Goal: Use online tool/utility: Utilize a website feature to perform a specific function

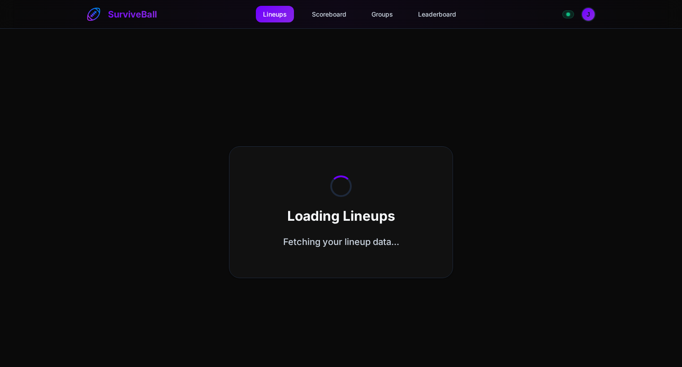
select select "**********"
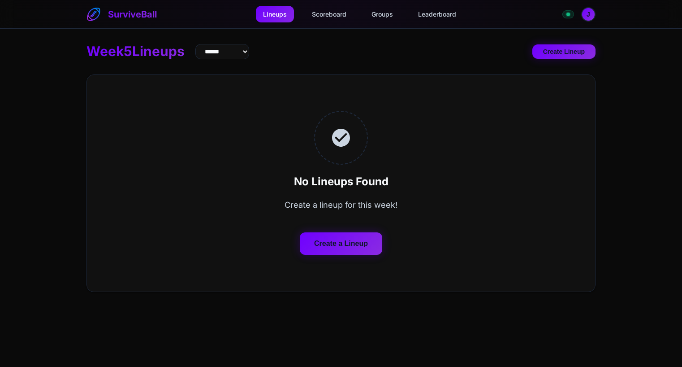
click at [357, 242] on button "Create a Lineup" at bounding box center [341, 243] width 83 height 22
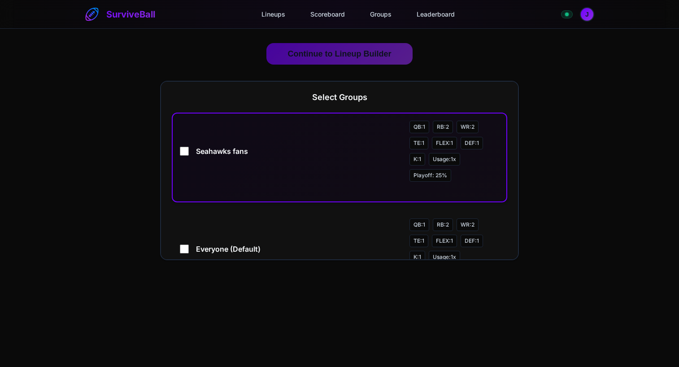
click at [196, 159] on div "Seahawks fans QB: 1 RB: 2 WR: 2 TE: 1 FLEX: 1 DEF: 1 K: 1 Usage: 1 x Playoff: 2…" at bounding box center [339, 151] width 319 height 61
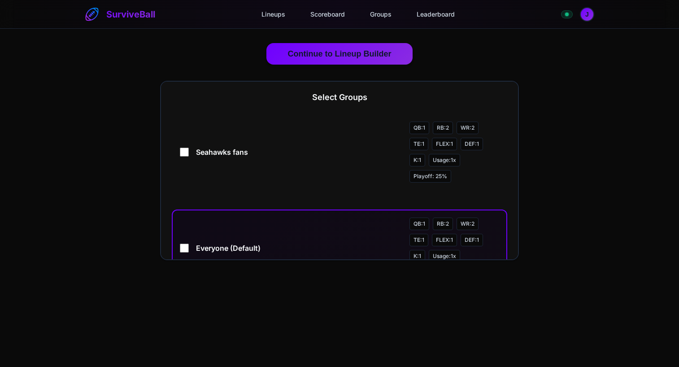
click at [212, 245] on span "Everyone (Default)" at bounding box center [299, 248] width 206 height 11
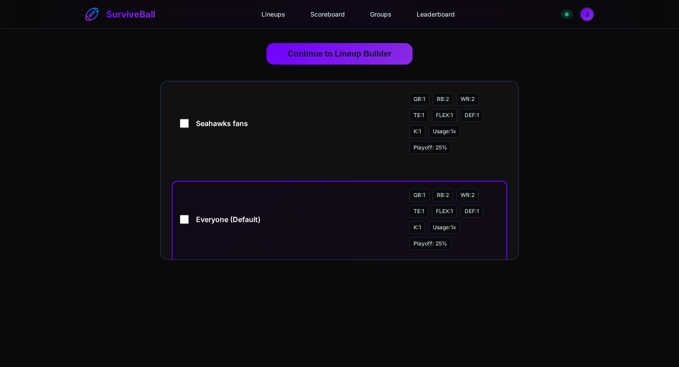
scroll to position [52, 0]
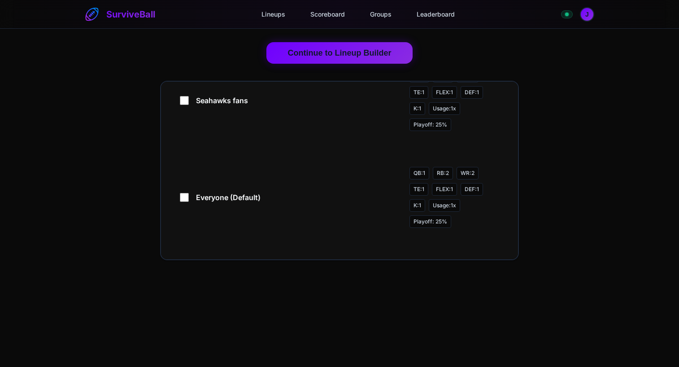
click at [351, 52] on button "Continue to Lineup Builder" at bounding box center [339, 53] width 147 height 22
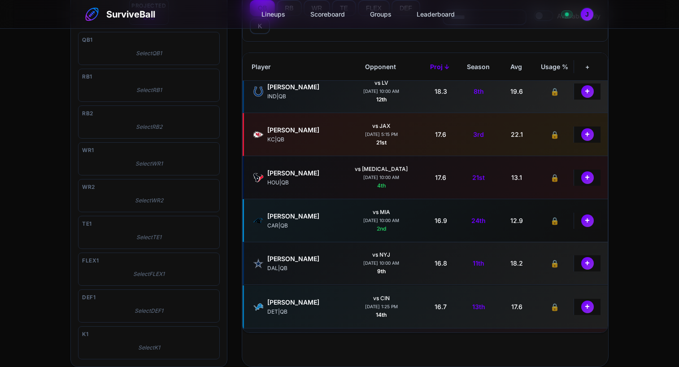
scroll to position [314, 0]
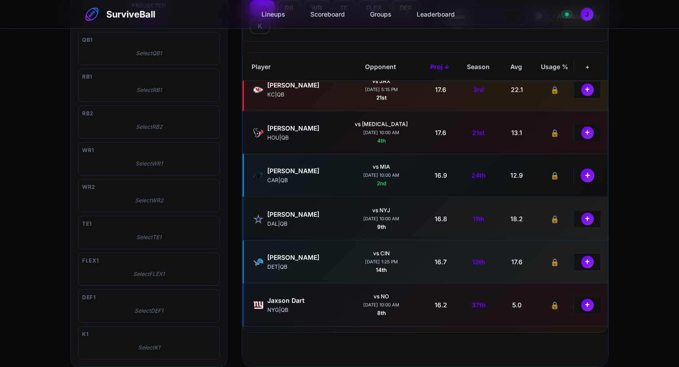
click at [580, 176] on button "+" at bounding box center [587, 175] width 14 height 14
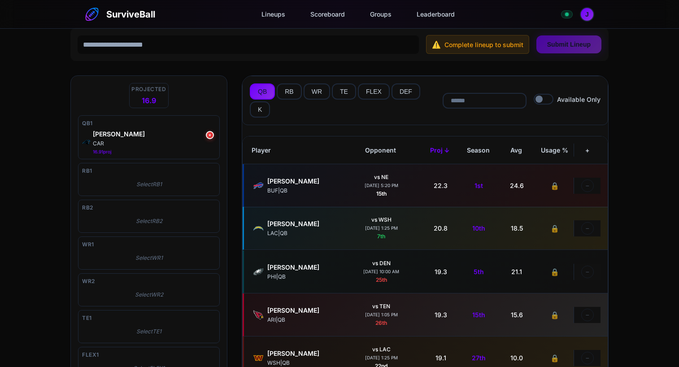
scroll to position [0, 0]
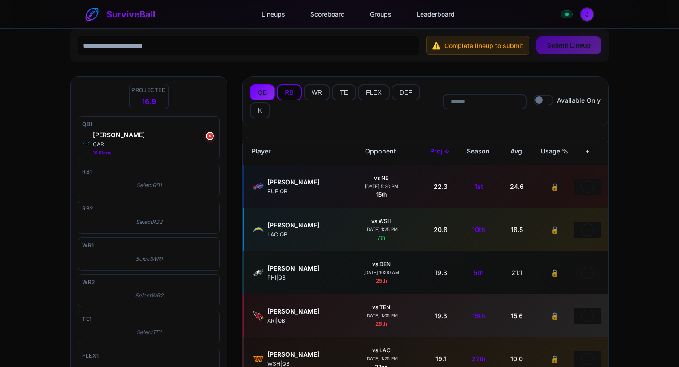
click at [291, 94] on button "RB" at bounding box center [289, 92] width 25 height 16
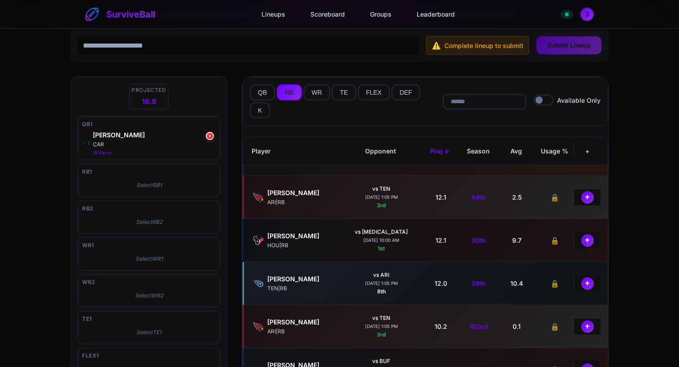
scroll to position [852, 0]
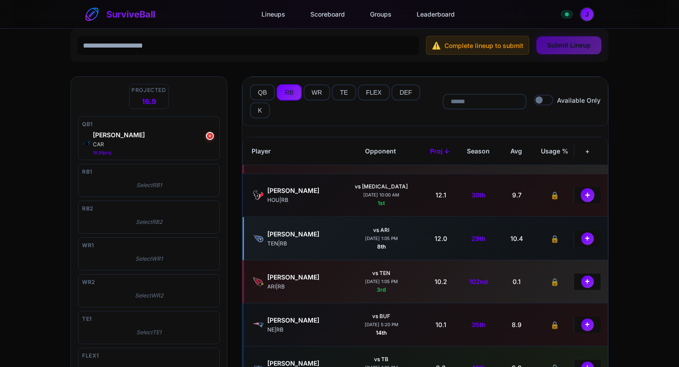
click at [584, 196] on button "+" at bounding box center [587, 195] width 14 height 14
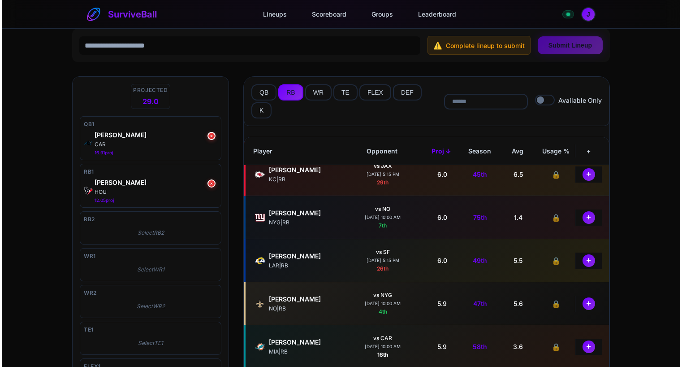
scroll to position [1345, 0]
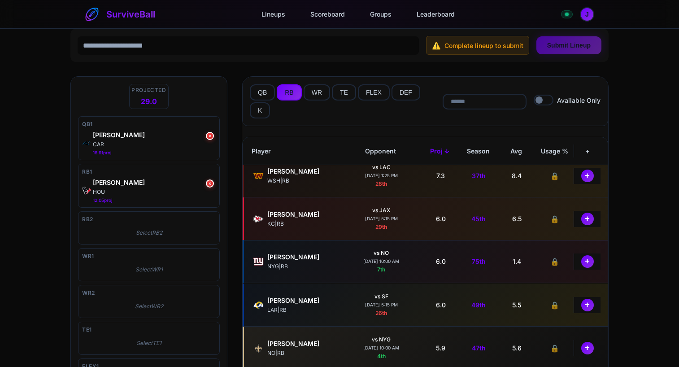
click at [253, 256] on img at bounding box center [258, 261] width 11 height 11
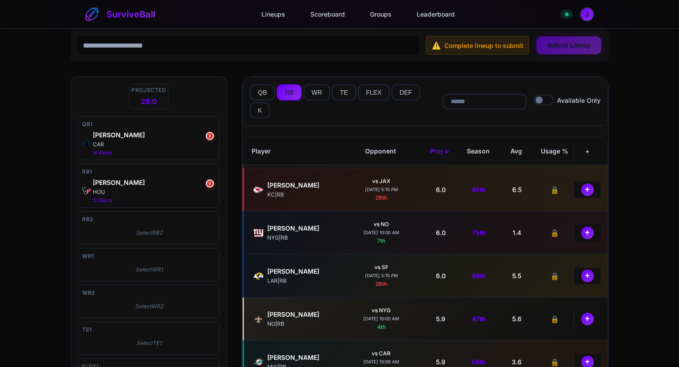
scroll to position [1390, 0]
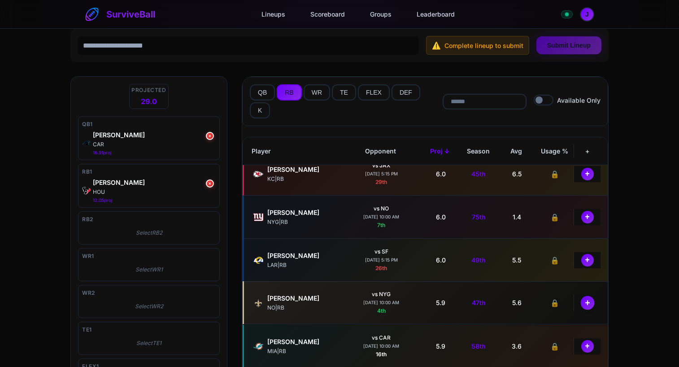
click at [583, 305] on button "+" at bounding box center [587, 302] width 14 height 14
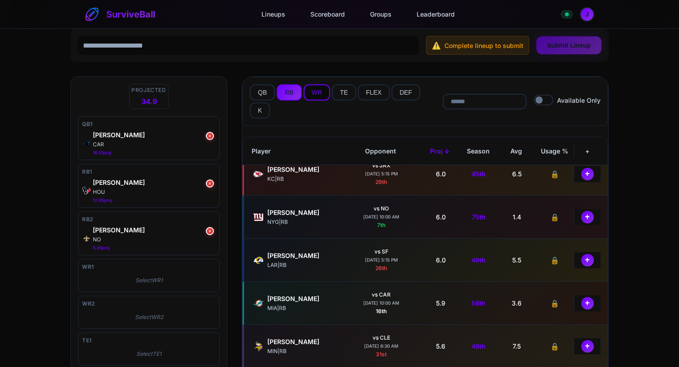
click at [322, 88] on button "WR" at bounding box center [317, 92] width 26 height 16
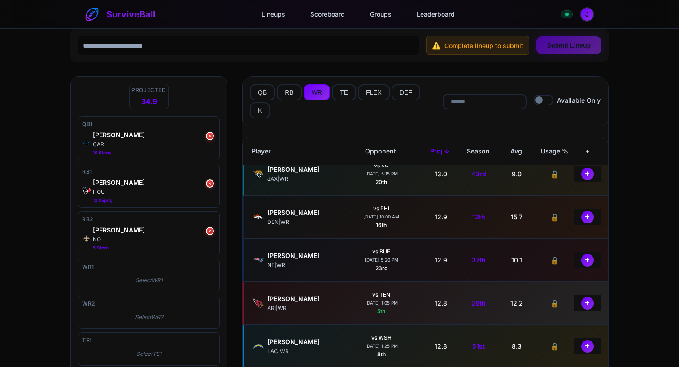
scroll to position [852, 0]
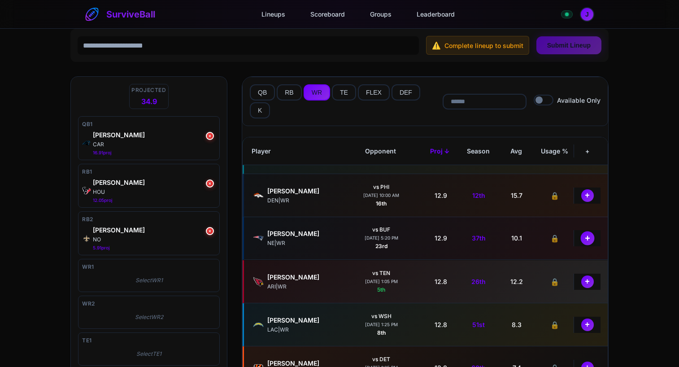
click at [586, 238] on button "+" at bounding box center [587, 238] width 14 height 14
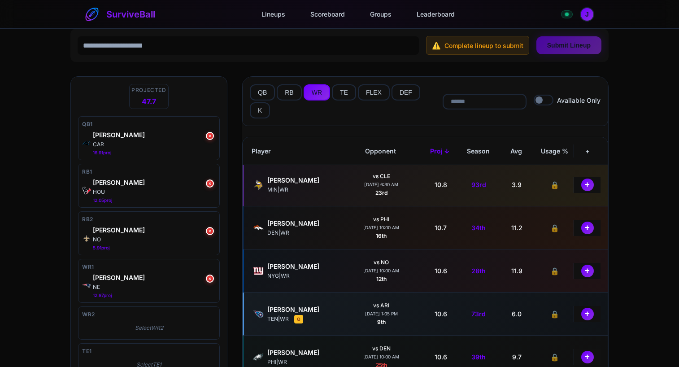
scroll to position [1166, 0]
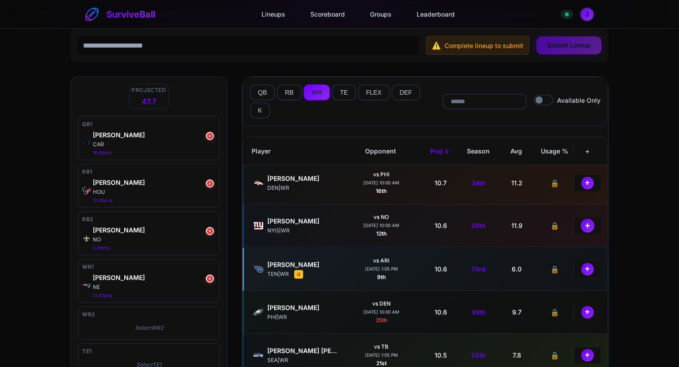
click at [582, 226] on button "+" at bounding box center [587, 225] width 14 height 14
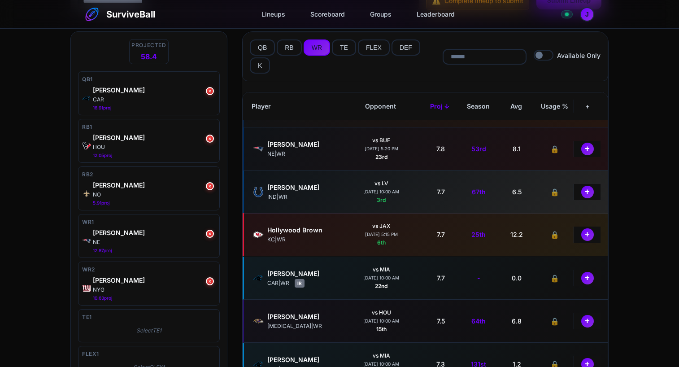
scroll to position [1928, 0]
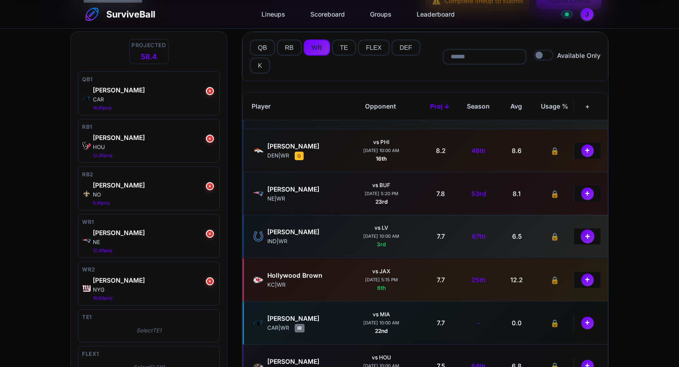
click at [580, 235] on button "+" at bounding box center [587, 236] width 14 height 14
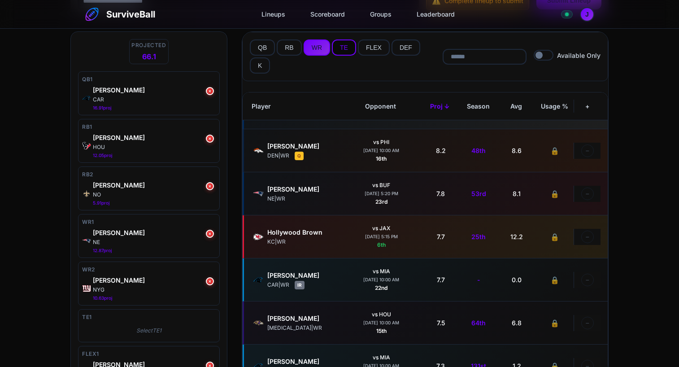
click at [343, 47] on button "TE" at bounding box center [344, 47] width 24 height 16
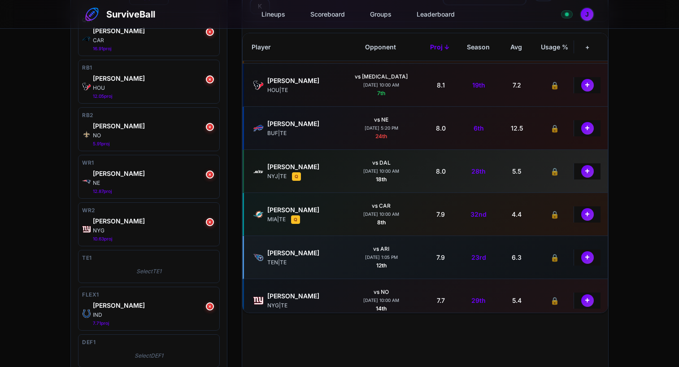
scroll to position [583, 0]
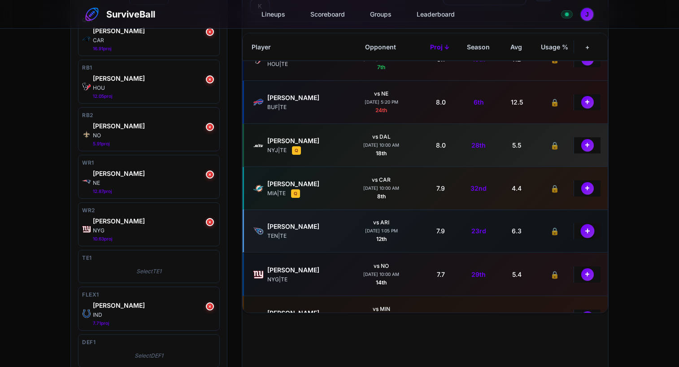
click at [585, 236] on button "+" at bounding box center [587, 231] width 14 height 14
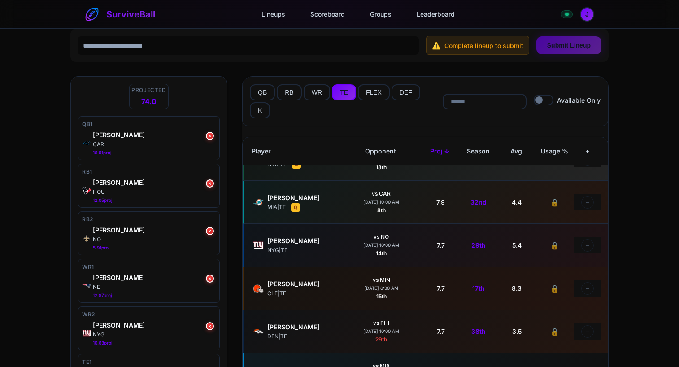
scroll to position [673, 0]
click at [404, 93] on button "DEF" at bounding box center [405, 92] width 29 height 16
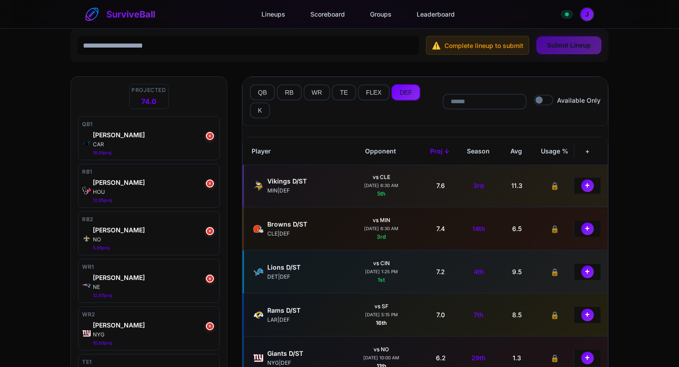
scroll to position [0, 0]
click at [586, 190] on button "+" at bounding box center [587, 186] width 14 height 14
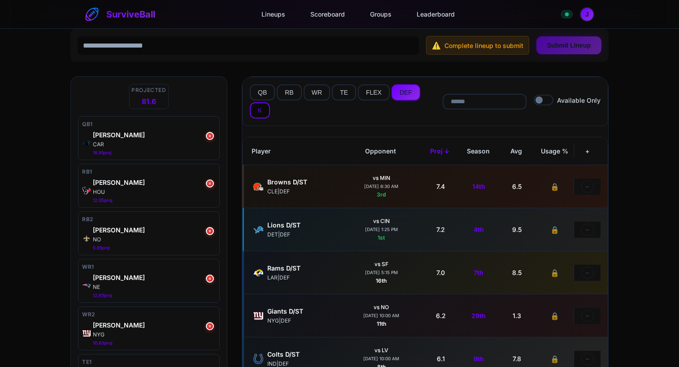
click at [265, 113] on button "K" at bounding box center [260, 110] width 20 height 16
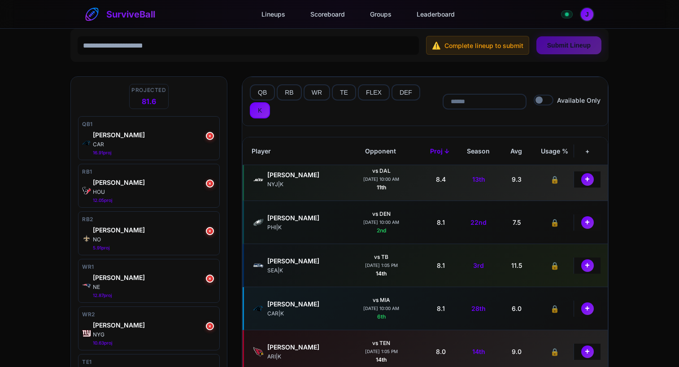
scroll to position [224, 0]
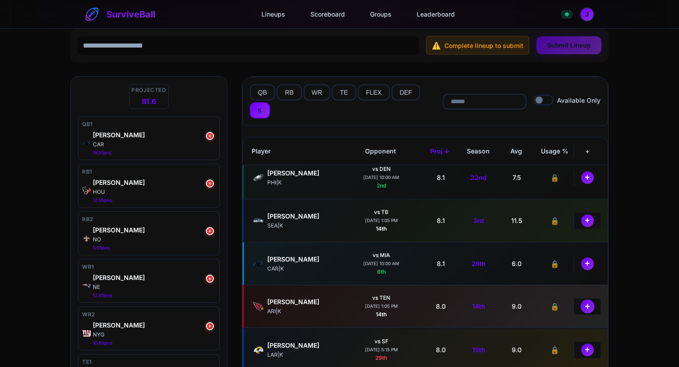
click at [580, 304] on button "+" at bounding box center [587, 306] width 14 height 14
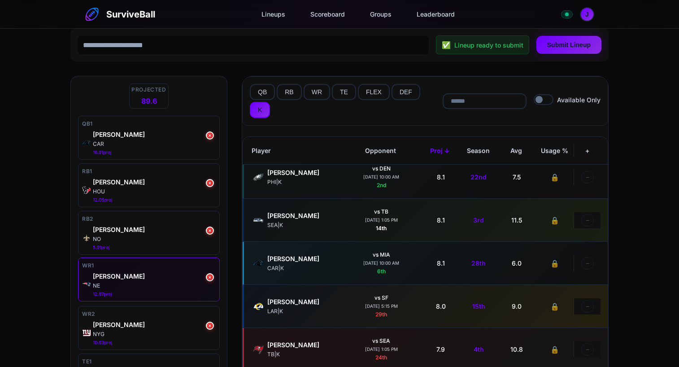
scroll to position [0, 0]
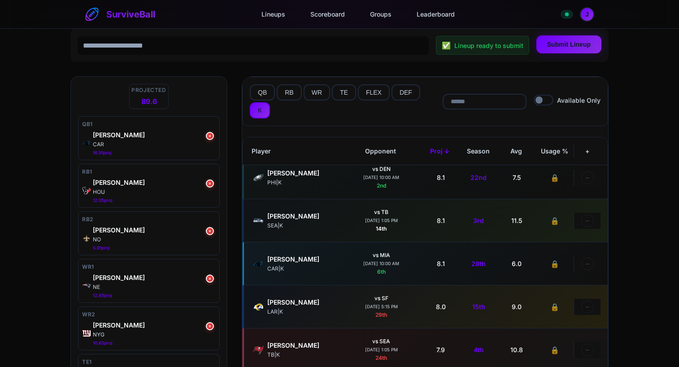
click at [580, 49] on button "Submit Lineup" at bounding box center [568, 44] width 65 height 18
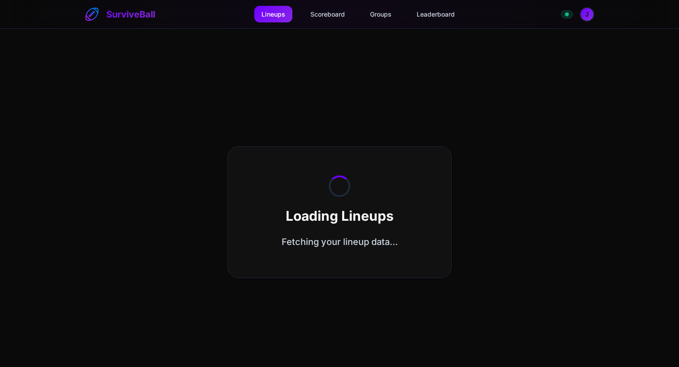
select select "**********"
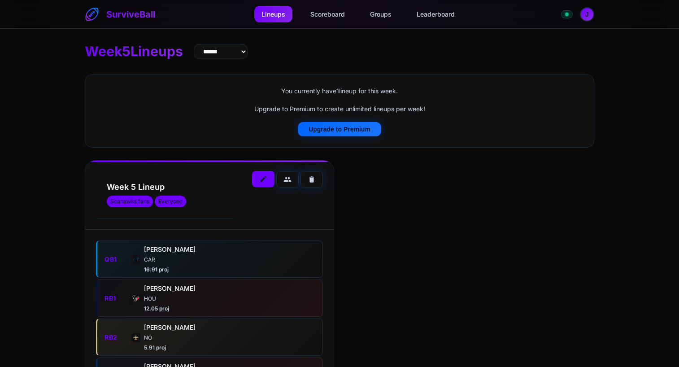
click at [268, 178] on button "edit" at bounding box center [263, 179] width 22 height 16
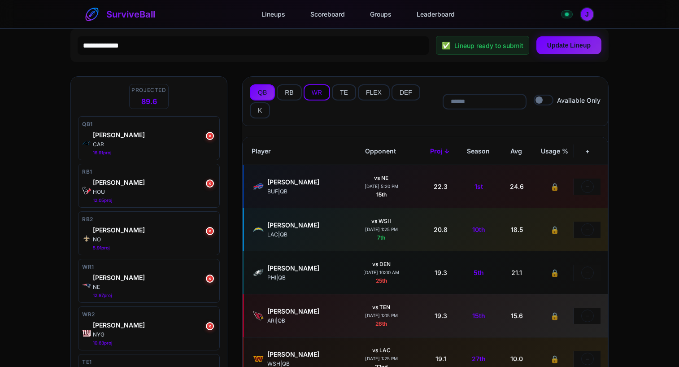
click at [318, 95] on button "WR" at bounding box center [317, 92] width 26 height 16
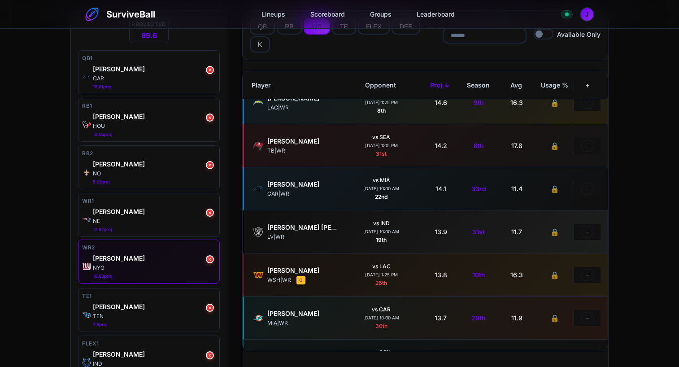
scroll to position [90, 0]
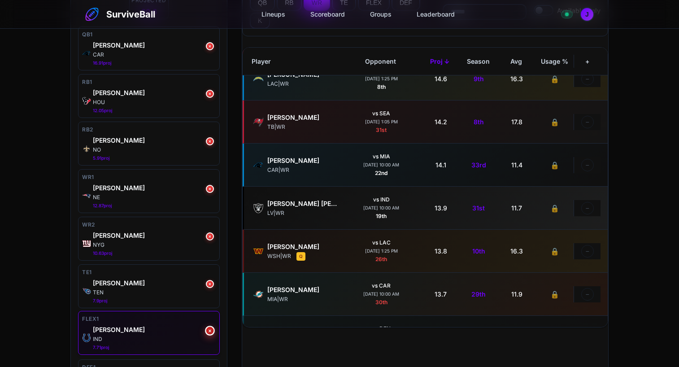
click at [208, 330] on button "×" at bounding box center [210, 331] width 10 height 10
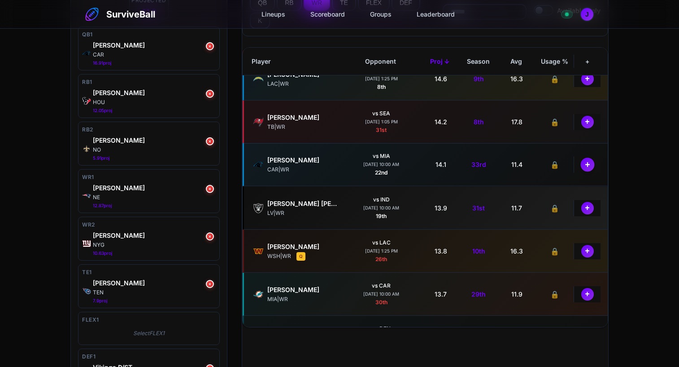
click at [580, 166] on button "+" at bounding box center [587, 164] width 14 height 14
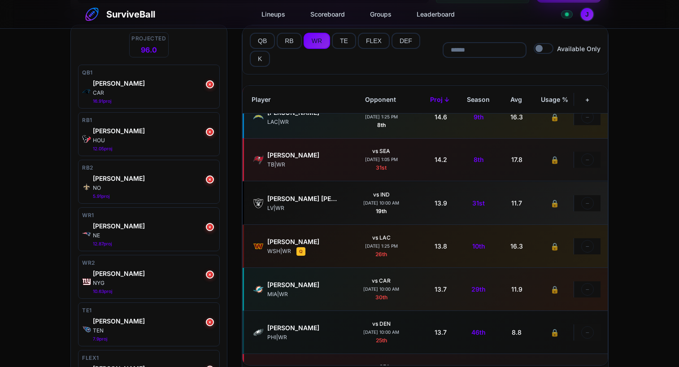
scroll to position [0, 0]
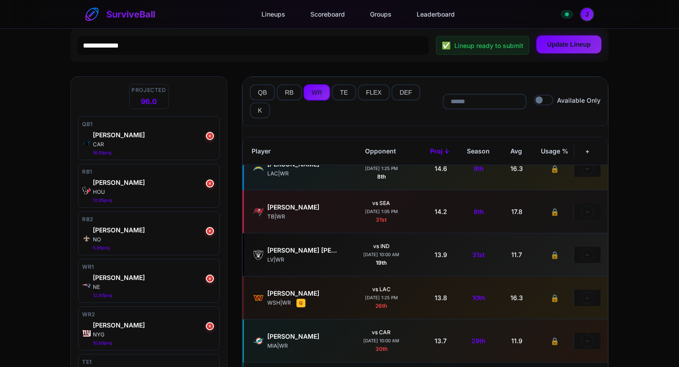
click at [562, 45] on button "Update Lineup" at bounding box center [568, 44] width 65 height 18
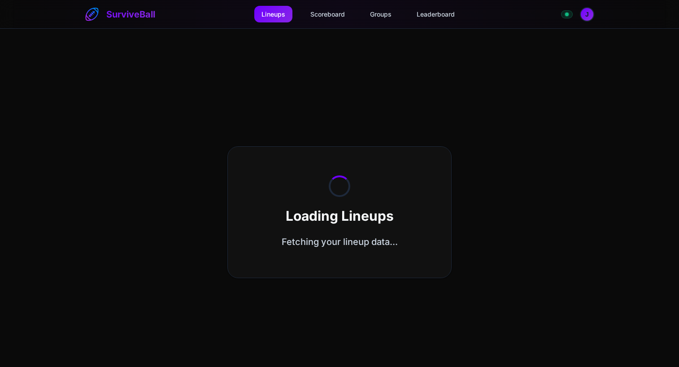
select select "**********"
